Goal: Information Seeking & Learning: Learn about a topic

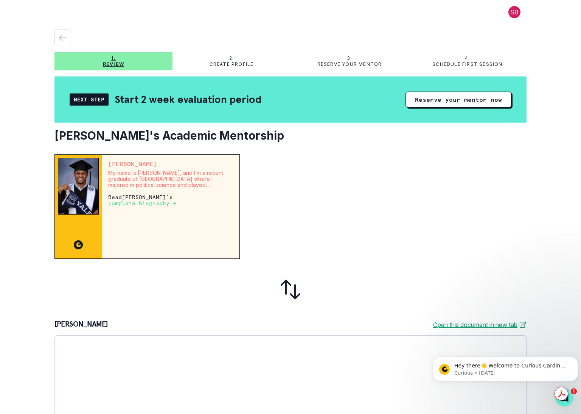
click at [508, 9] on button at bounding box center [514, 12] width 24 height 12
click at [403, 242] on div at bounding box center [386, 206] width 281 height 104
click at [226, 65] on p "Create profile" at bounding box center [232, 64] width 44 height 6
click at [61, 39] on icon "button" at bounding box center [62, 38] width 7 height 6
click at [67, 40] on div "button" at bounding box center [63, 37] width 16 height 9
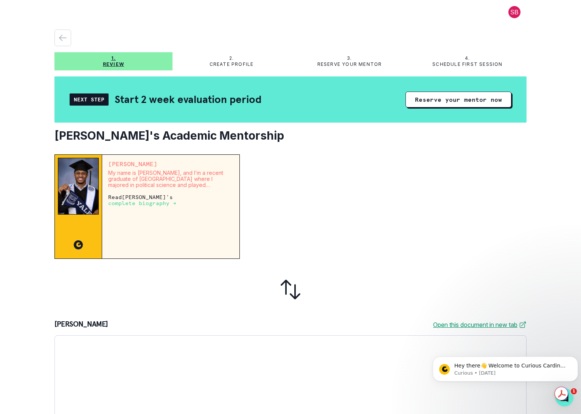
click at [512, 14] on button at bounding box center [514, 12] width 24 height 12
click at [475, 156] on div at bounding box center [386, 206] width 281 height 104
click at [233, 62] on p "Create profile" at bounding box center [232, 64] width 44 height 6
click at [120, 64] on p "Review" at bounding box center [113, 64] width 21 height 6
click at [134, 202] on p "complete biography →" at bounding box center [142, 203] width 68 height 6
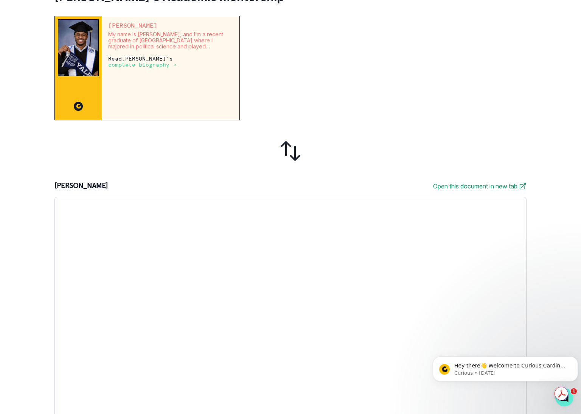
scroll to position [151, 0]
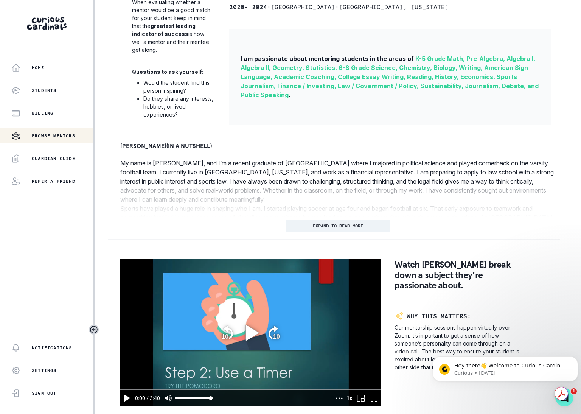
scroll to position [265, 0]
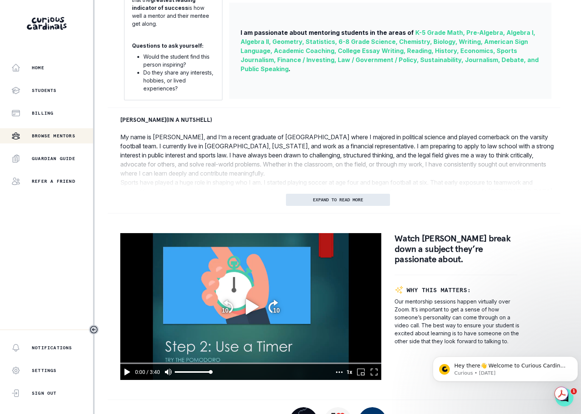
click at [320, 202] on p "EXPAND TO READ MORE" at bounding box center [338, 199] width 50 height 5
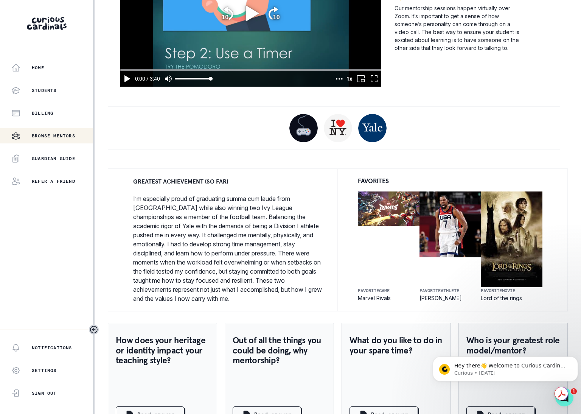
scroll to position [705, 0]
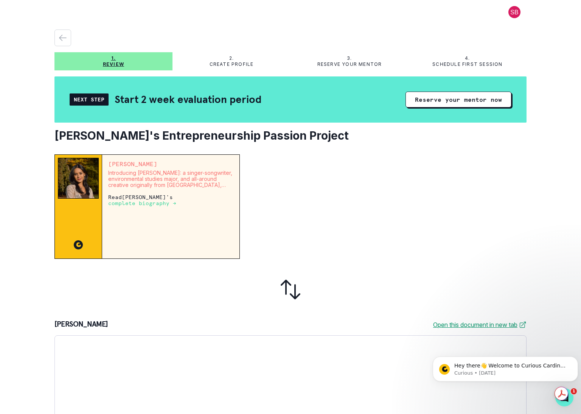
click at [233, 60] on div "2. Create profile" at bounding box center [231, 61] width 118 height 12
click at [62, 36] on icon "button" at bounding box center [62, 37] width 9 height 9
click at [130, 200] on p "Read Zaida Rio 's complete biography →" at bounding box center [170, 200] width 125 height 12
click at [176, 200] on p "complete biography →" at bounding box center [142, 203] width 68 height 6
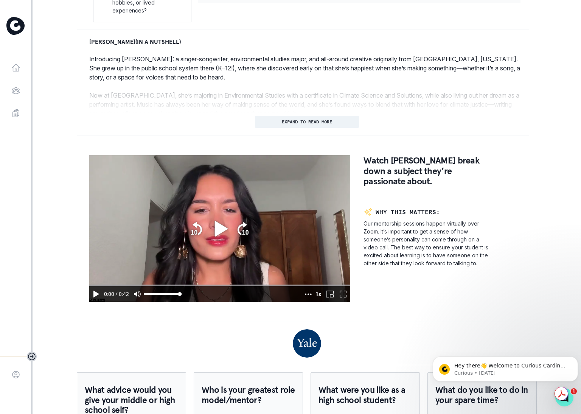
scroll to position [378, 0]
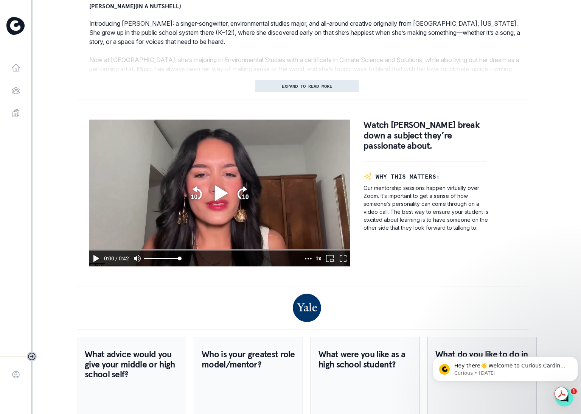
click at [308, 89] on p "EXPAND TO READ MORE" at bounding box center [307, 86] width 50 height 5
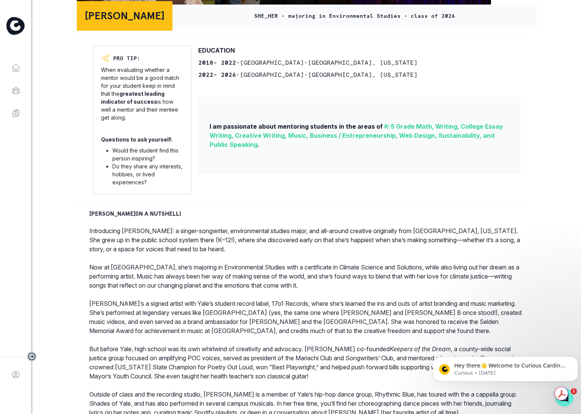
scroll to position [0, 0]
